Goal: Task Accomplishment & Management: Complete application form

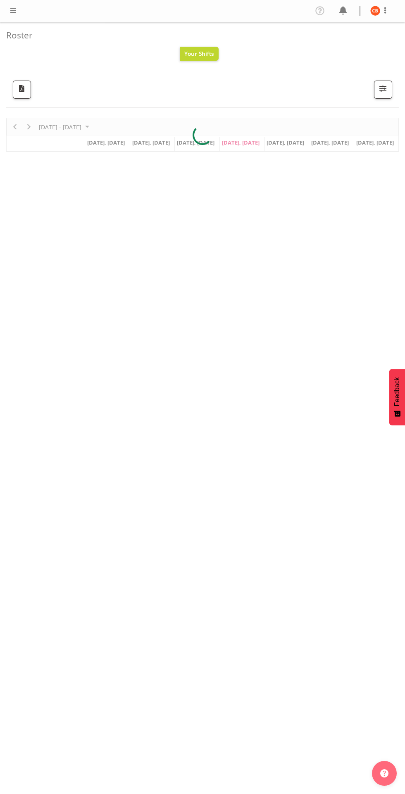
click at [13, 12] on span at bounding box center [13, 10] width 10 height 10
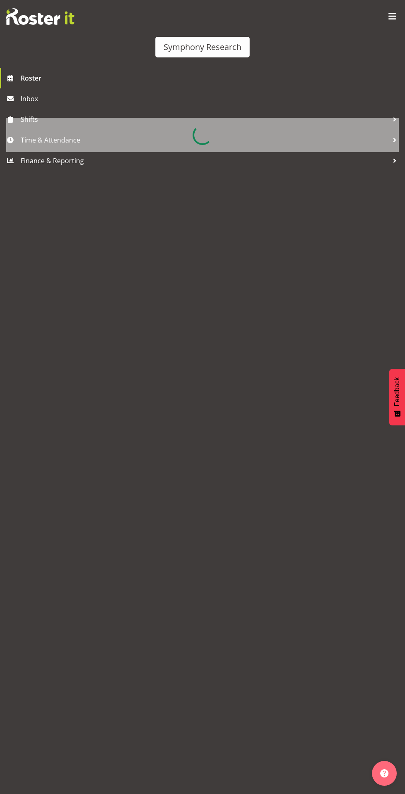
click at [49, 145] on div at bounding box center [202, 135] width 392 height 34
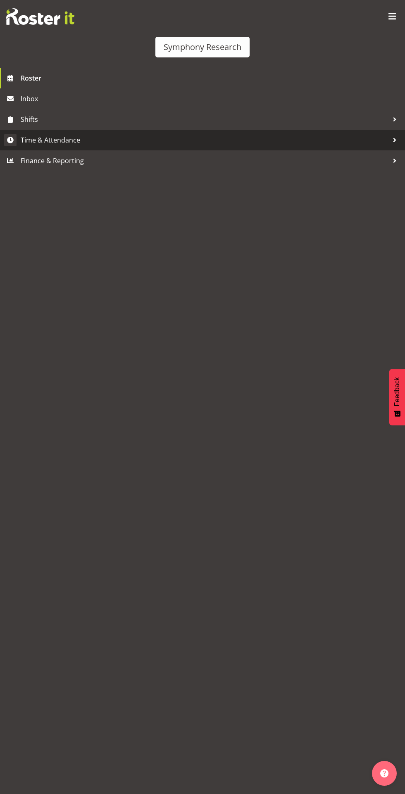
click at [59, 140] on span "Time & Attendance" at bounding box center [204, 140] width 367 height 12
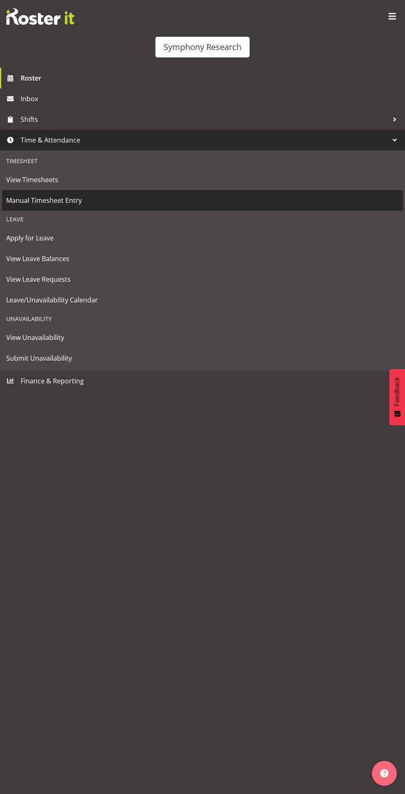
click at [31, 200] on span "Manual Timesheet Entry" at bounding box center [202, 200] width 392 height 12
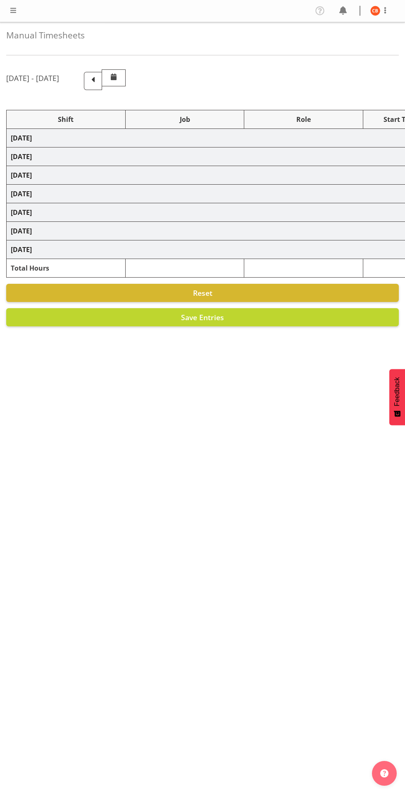
select select "26078"
select select "10242"
select select "47"
select select "26078"
select select "10242"
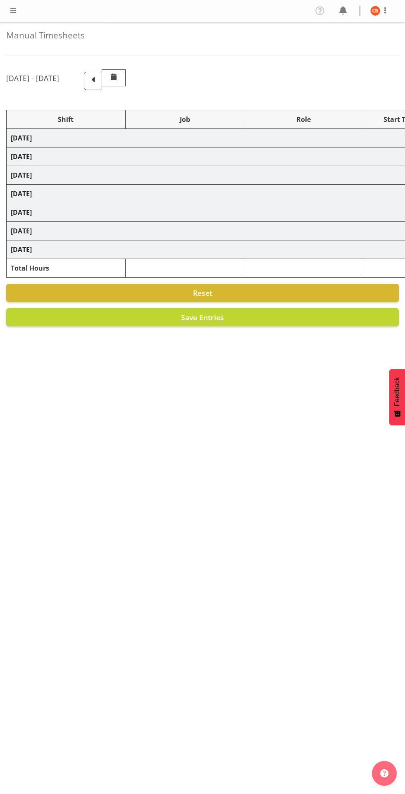
select select "47"
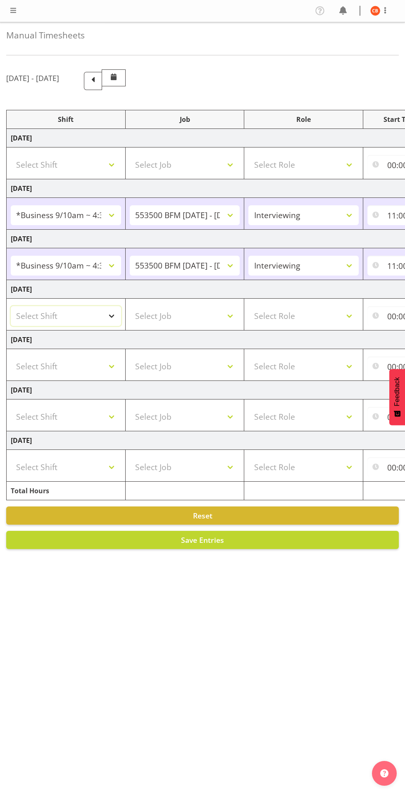
click at [61, 316] on select "Select Shift !!Weekend Residential (Roster IT Shift Label) *Business 9/10am ~ 4…" at bounding box center [66, 316] width 110 height 20
select select "26078"
click at [11, 306] on select "Select Shift !!Weekend Residential (Roster IT Shift Label) *Business 9/10am ~ 4…" at bounding box center [66, 316] width 110 height 20
click at [159, 318] on select "Select Job 550060 IF Admin 553492 World Poll Aus Wave 2 Main 2025 553493 World …" at bounding box center [185, 316] width 110 height 20
select select "10242"
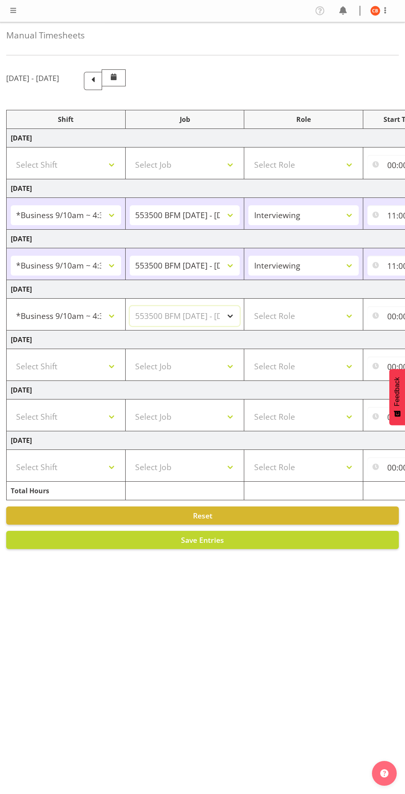
click at [130, 306] on select "Select Job 550060 IF Admin 553492 World Poll Aus Wave 2 Main 2025 553493 World …" at bounding box center [185, 316] width 110 height 20
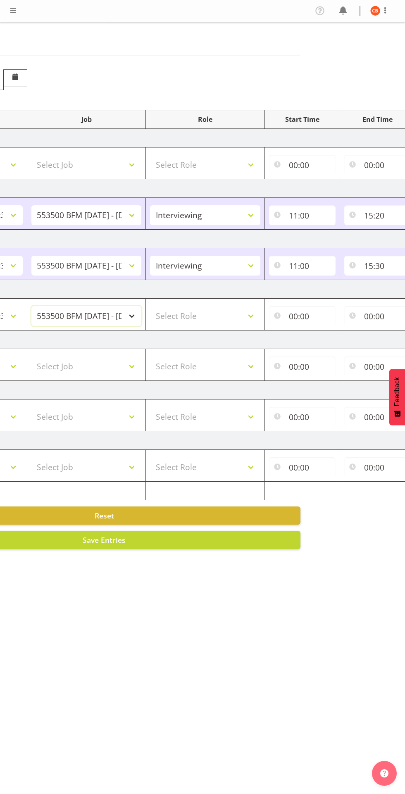
scroll to position [0, 107]
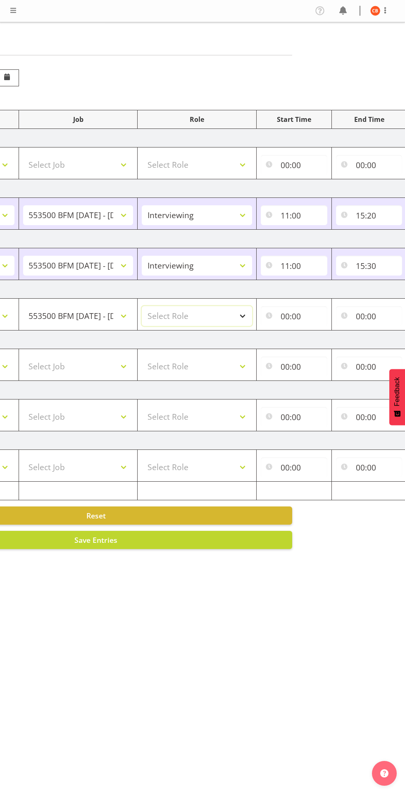
click at [189, 315] on select "Select Role Briefing Interviewing" at bounding box center [197, 316] width 110 height 20
select select "47"
click at [142, 306] on select "Select Role Briefing Interviewing" at bounding box center [197, 316] width 110 height 20
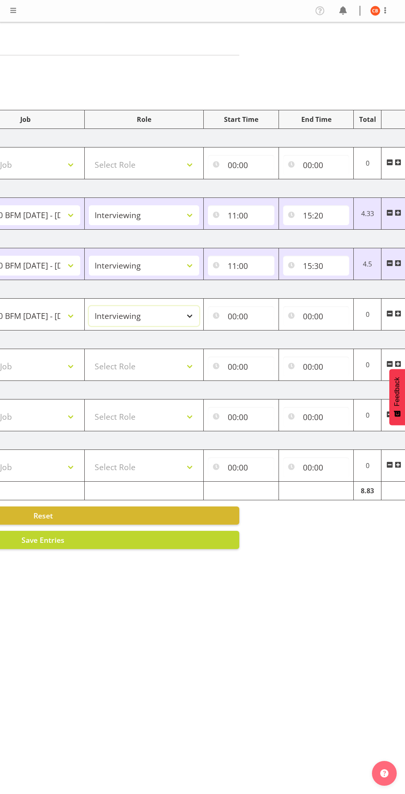
scroll to position [0, 180]
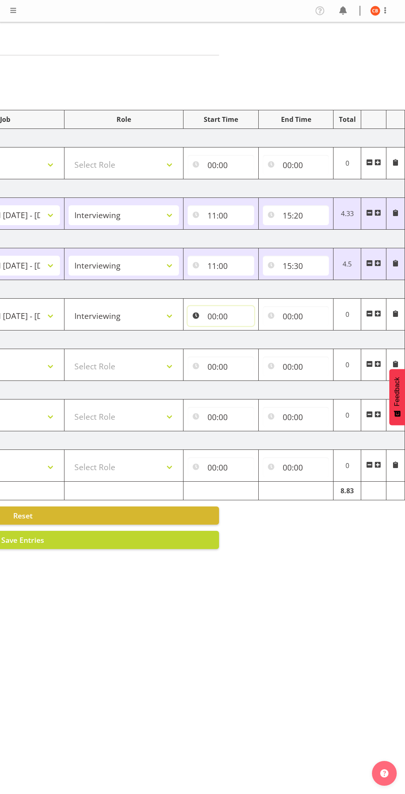
click at [213, 313] on input "00:00" at bounding box center [220, 316] width 66 height 20
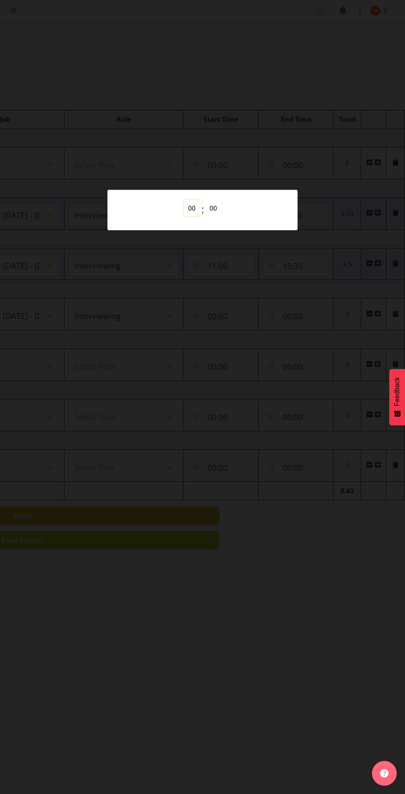
click at [187, 209] on select "00 01 02 03 04 05 06 07 08 09 10 11 12 13 14 15 16 17 18 19 20 21 22 23" at bounding box center [192, 207] width 19 height 17
select select "11"
click at [183, 199] on select "00 01 02 03 04 05 06 07 08 09 10 11 12 13 14 15 16 17 18 19 20 21 22 23" at bounding box center [192, 207] width 19 height 17
type input "11:00"
click at [259, 217] on div "00 01 02 03 04 05 06 07 08 09 10 11 12 13 14 15 16 17 18 19 20 21 22 23 : 00 01…" at bounding box center [202, 209] width 170 height 21
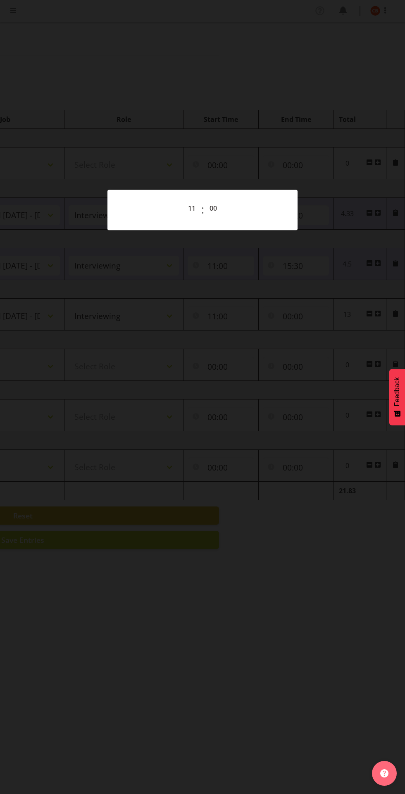
click at [339, 635] on div at bounding box center [202, 397] width 405 height 794
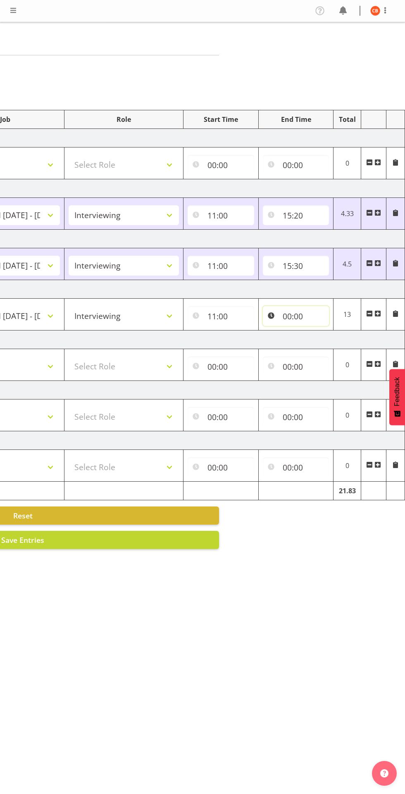
click at [282, 322] on input "00:00" at bounding box center [296, 316] width 66 height 20
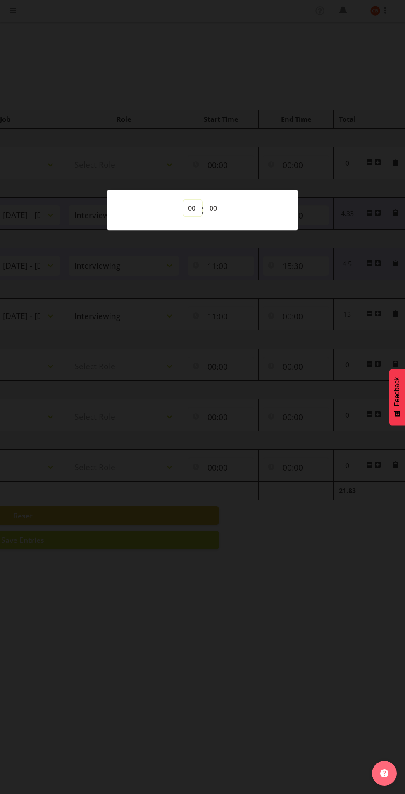
click at [191, 208] on select "00 01 02 03 04 05 06 07 08 09 10 11 12 13 14 15 16 17 18 19 20 21 22 23" at bounding box center [192, 207] width 19 height 17
select select "15"
click at [183, 199] on select "00 01 02 03 04 05 06 07 08 09 10 11 12 13 14 15 16 17 18 19 20 21 22 23" at bounding box center [192, 207] width 19 height 17
type input "15:00"
click at [216, 208] on select "00 01 02 03 04 05 06 07 08 09 10 11 12 13 14 15 16 17 18 19 20 21 22 23 24 25 2…" at bounding box center [214, 207] width 19 height 17
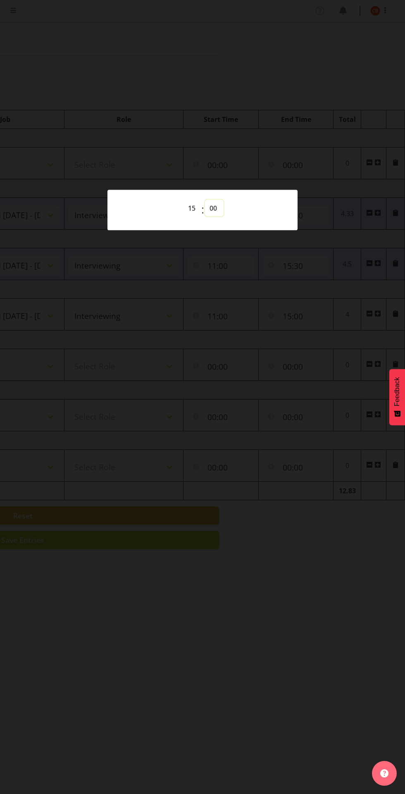
select select "30"
click at [205, 199] on select "00 01 02 03 04 05 06 07 08 09 10 11 12 13 14 15 16 17 18 19 20 21 22 23 24 25 2…" at bounding box center [214, 207] width 19 height 17
type input "15:30"
click at [340, 627] on div at bounding box center [202, 397] width 405 height 794
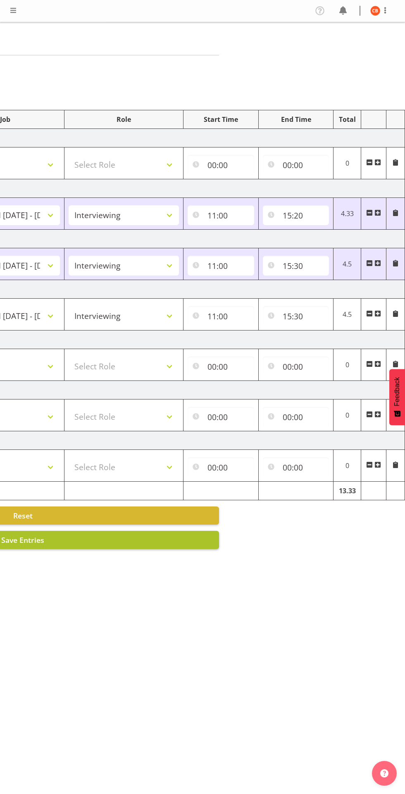
click at [73, 548] on button "Save Entries" at bounding box center [23, 540] width 392 height 18
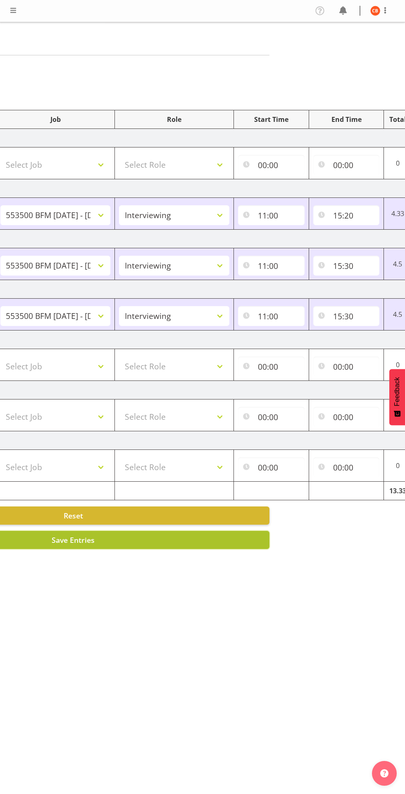
scroll to position [0, 0]
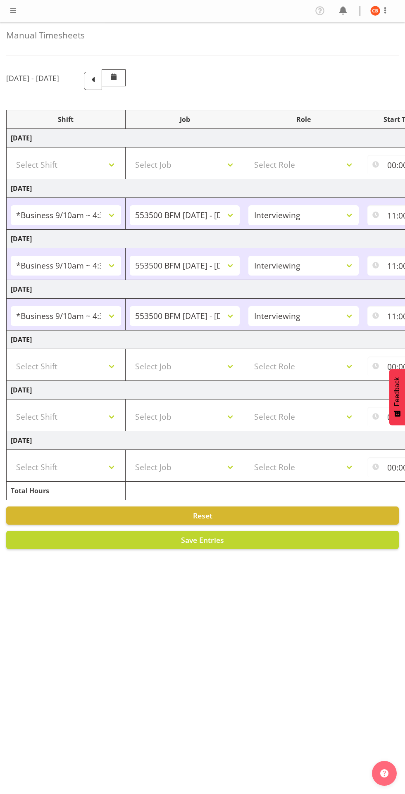
click at [13, 14] on span at bounding box center [13, 10] width 10 height 10
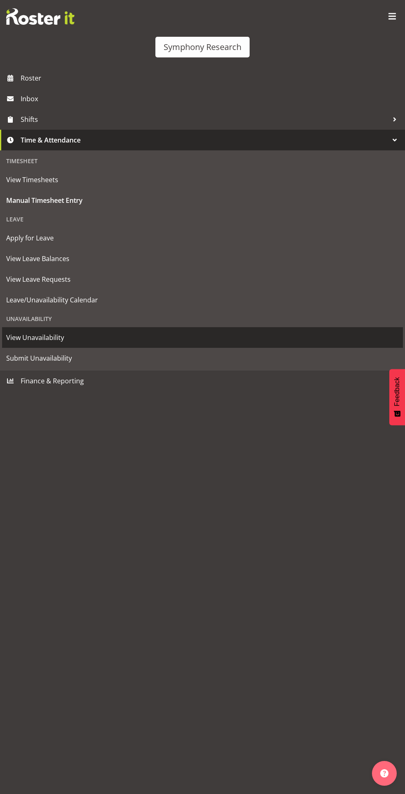
click at [26, 338] on span "View Unavailability" at bounding box center [202, 337] width 392 height 12
